Goal: Check status: Check status

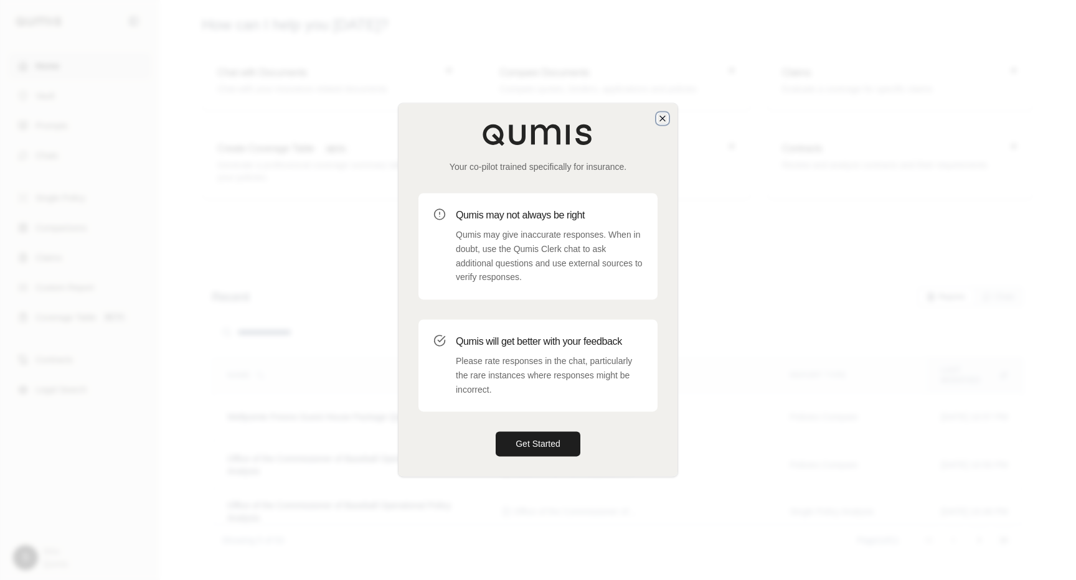
click at [660, 119] on icon "button" at bounding box center [663, 118] width 10 height 10
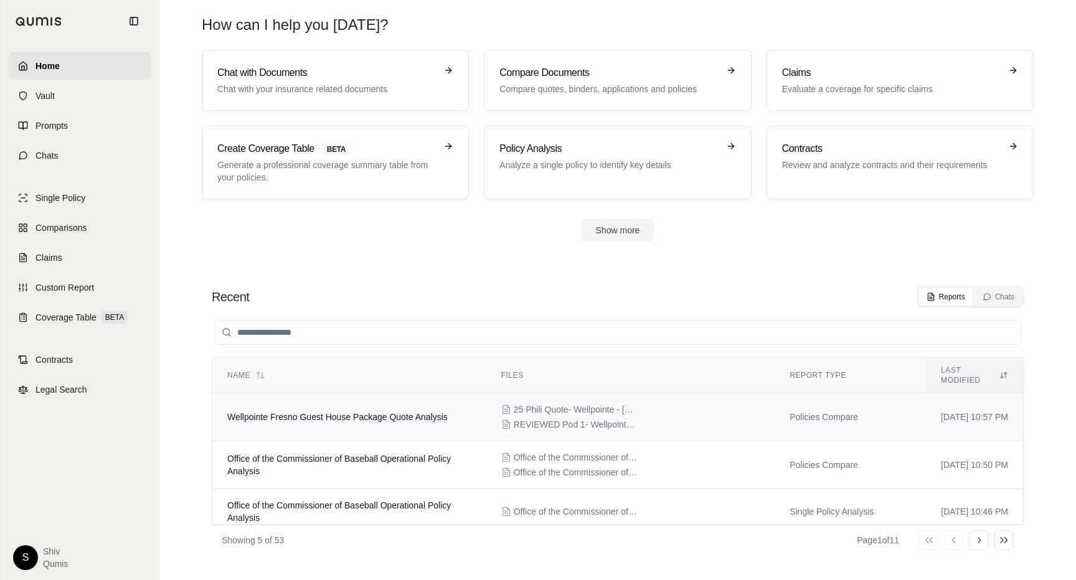
click at [315, 412] on span "Wellpointe Fresno Guest House Package Quote Analysis" at bounding box center [337, 417] width 220 height 10
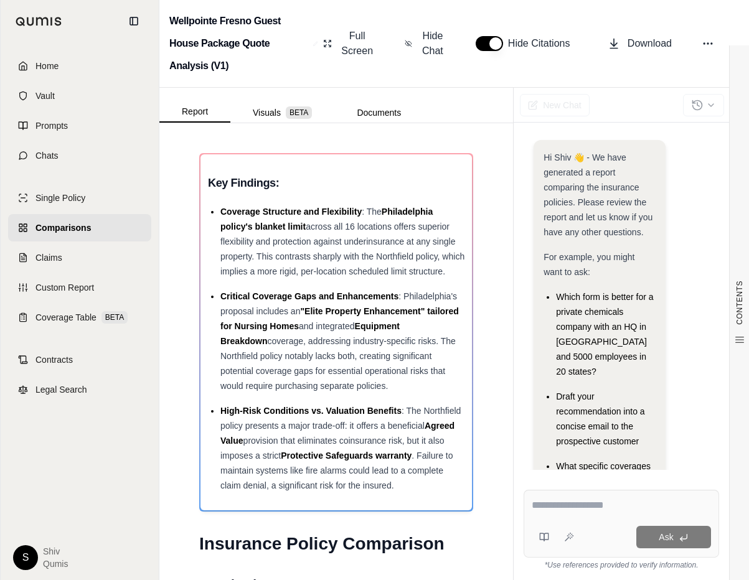
scroll to position [247, 0]
